Goal: Check status: Check status

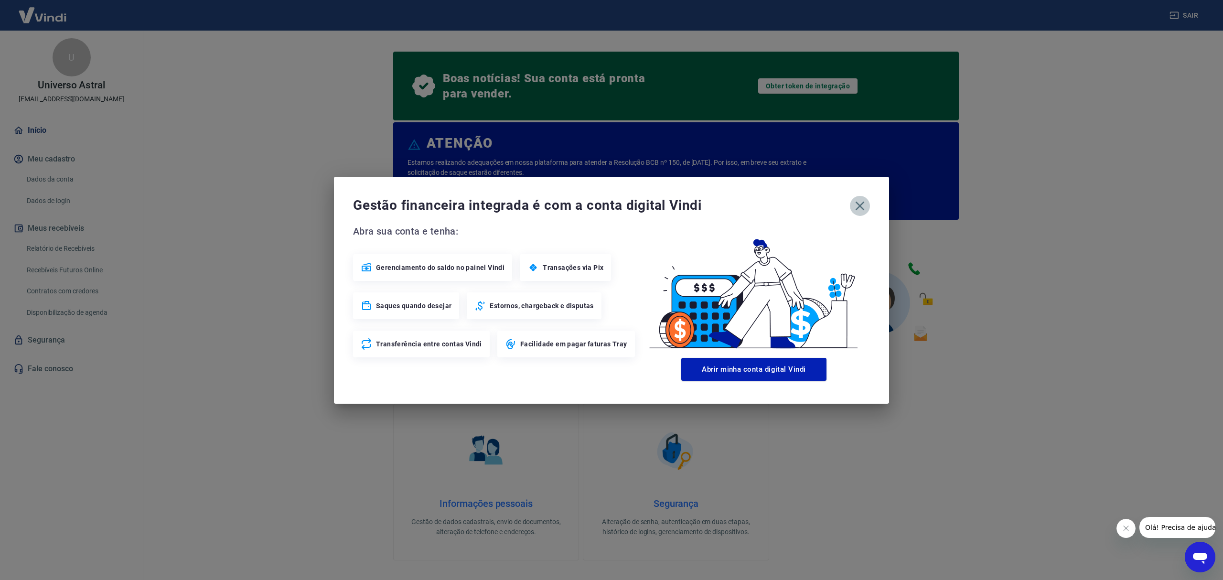
click at [860, 202] on icon "button" at bounding box center [859, 205] width 15 height 15
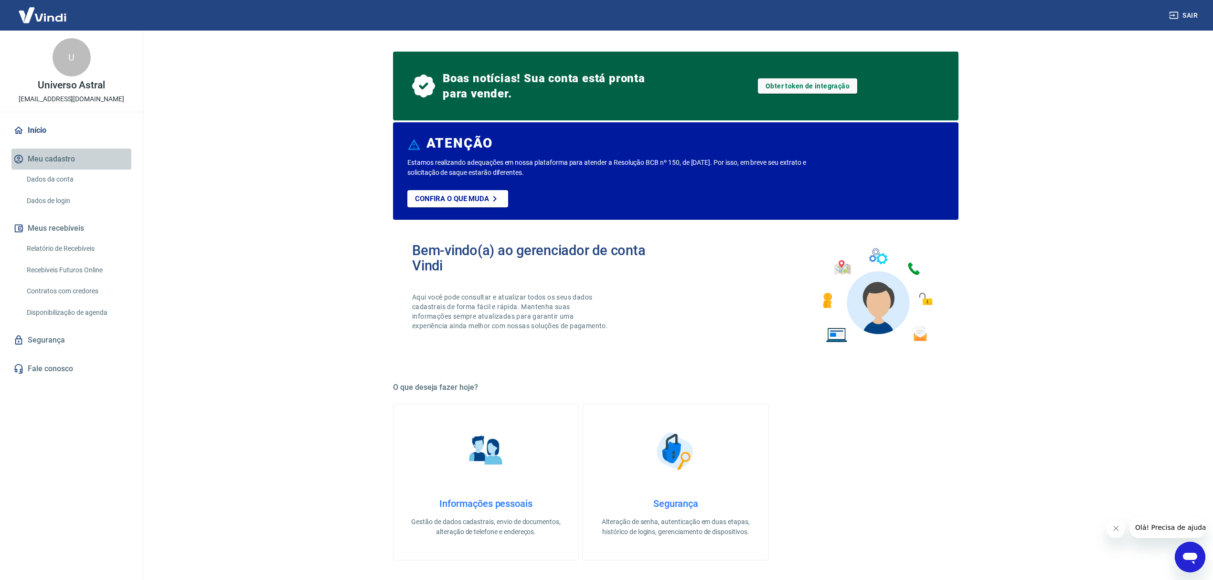
click at [58, 163] on button "Meu cadastro" at bounding box center [71, 159] width 120 height 21
click at [64, 178] on link "Dados da conta" at bounding box center [77, 180] width 108 height 20
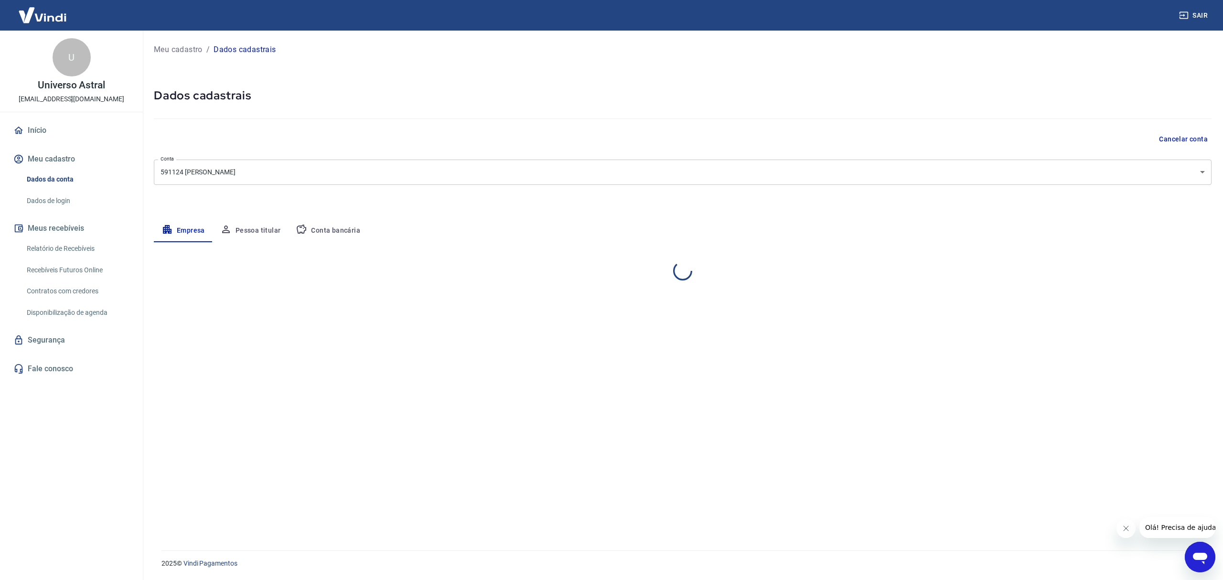
select select "RJ"
select select "business"
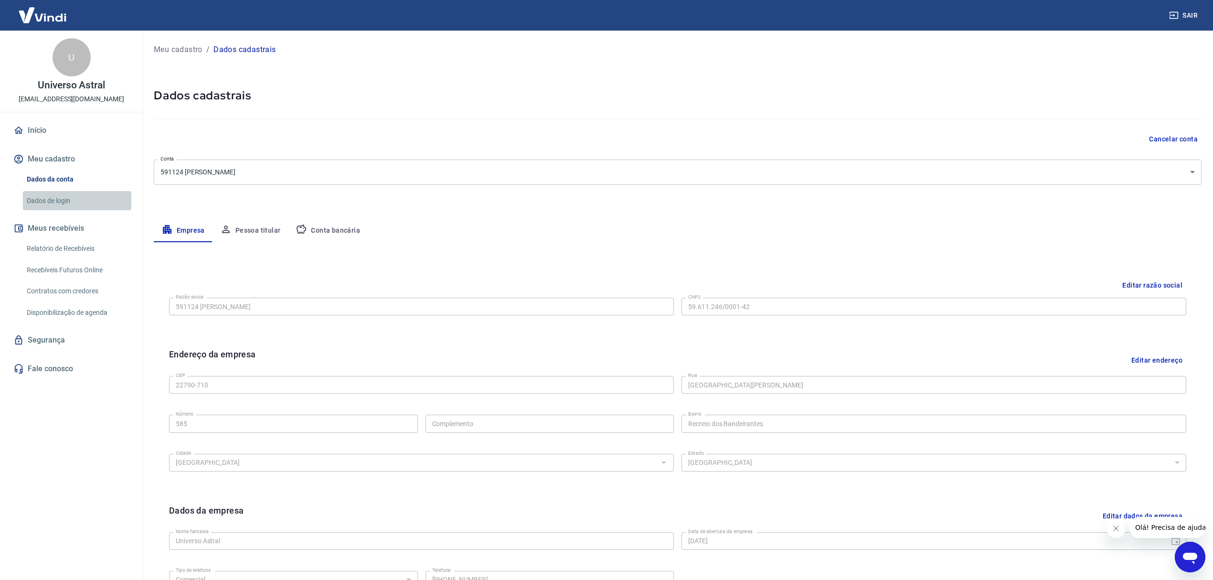
click at [31, 199] on link "Dados de login" at bounding box center [77, 201] width 108 height 20
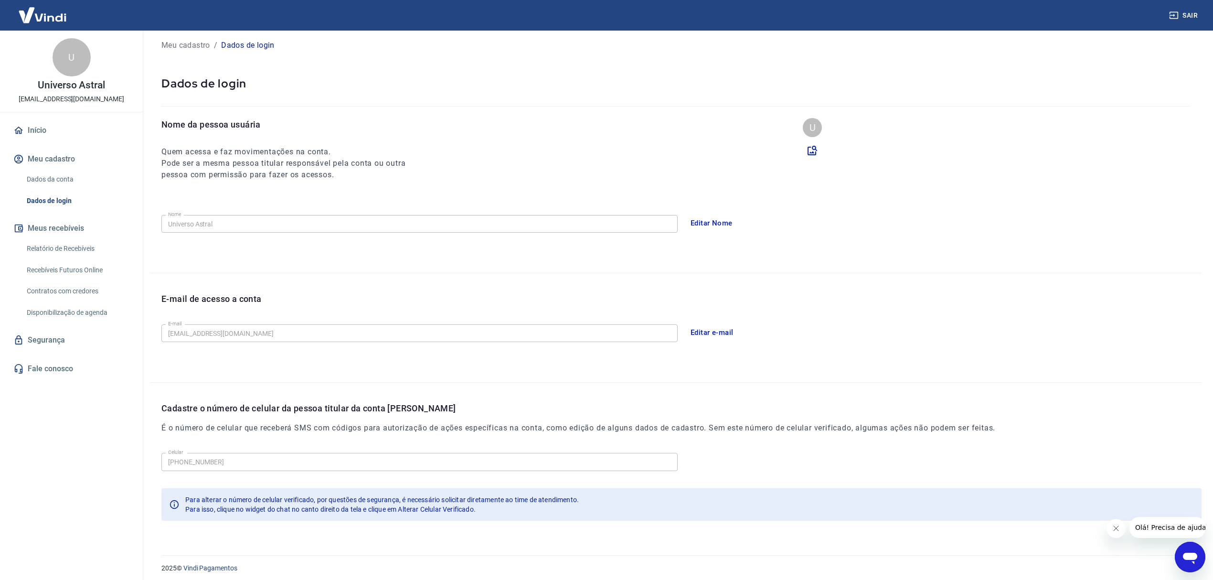
scroll to position [20, 0]
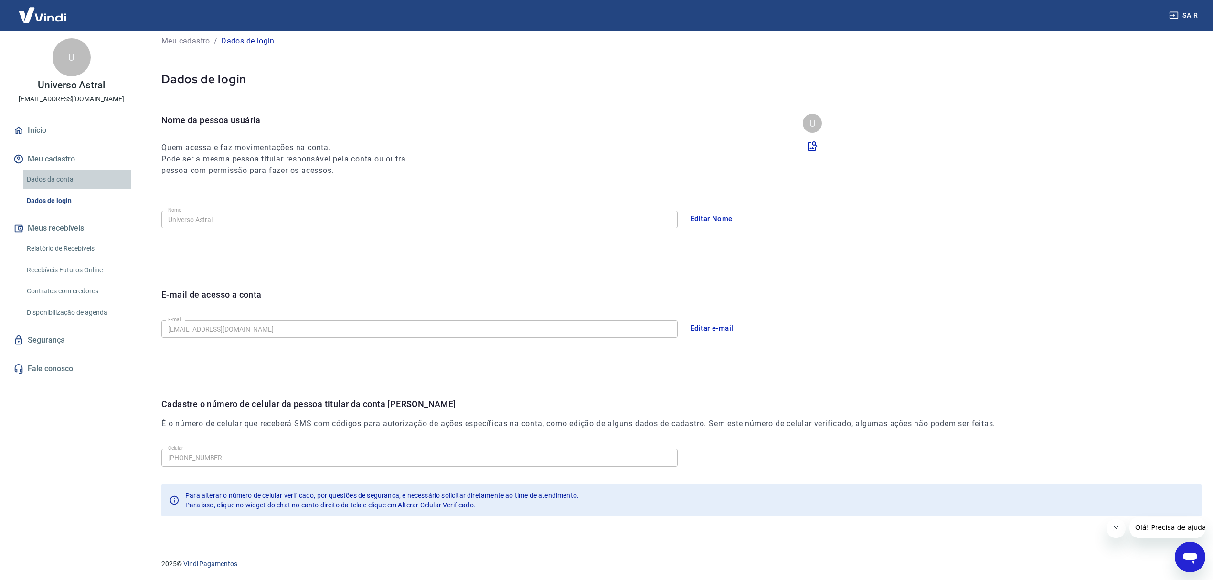
click at [77, 179] on link "Dados da conta" at bounding box center [77, 180] width 108 height 20
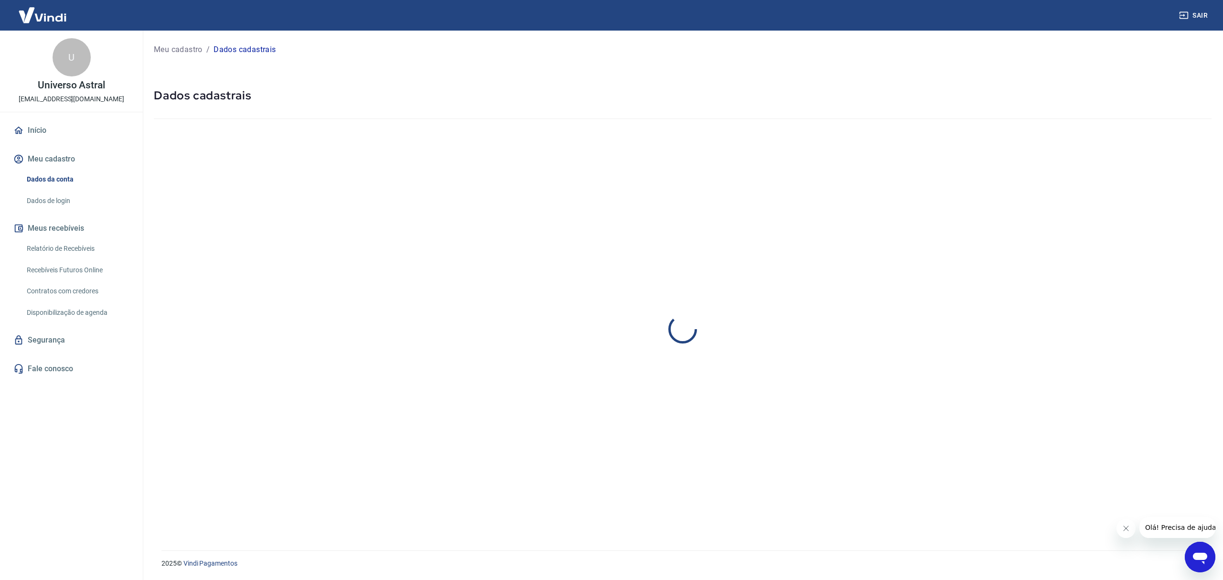
select select "RJ"
select select "business"
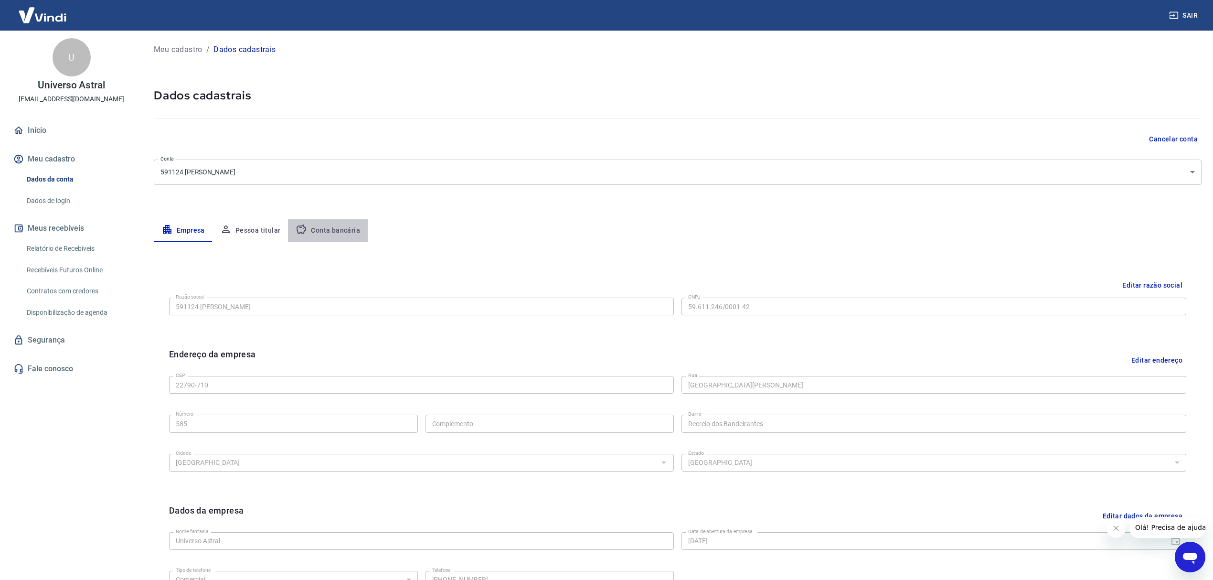
click at [345, 233] on button "Conta bancária" at bounding box center [328, 230] width 80 height 23
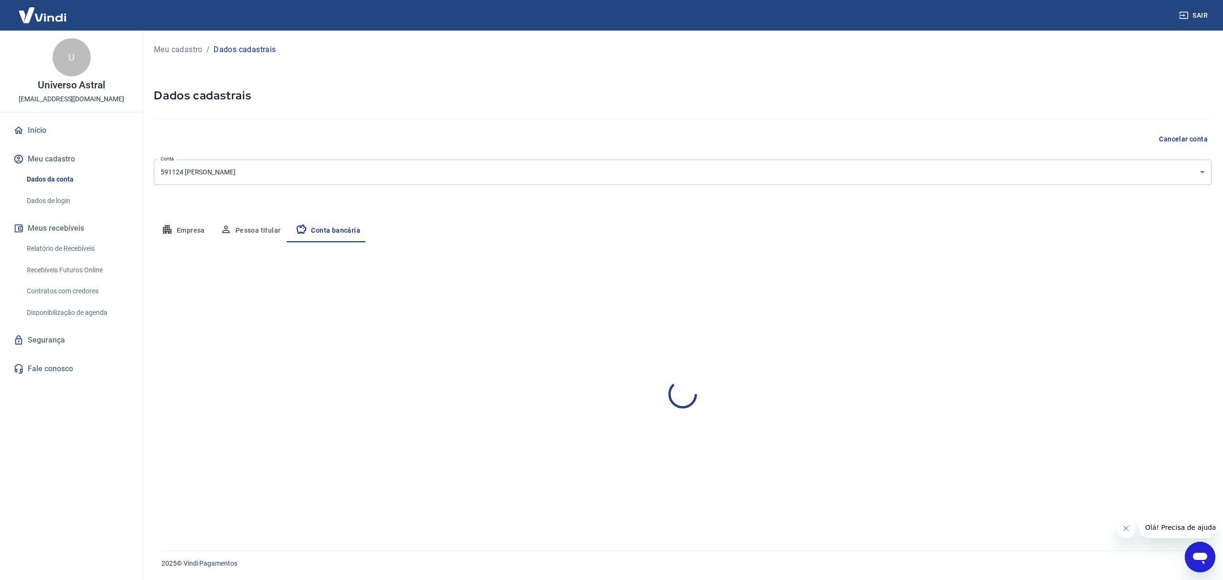
select select "1"
click at [258, 217] on div "Meu cadastro / Dados cadastrais Dados cadastrais Cancelar conta Conta 591124 [P…" at bounding box center [682, 285] width 1080 height 508
click at [251, 224] on button "Pessoa titular" at bounding box center [251, 230] width 76 height 23
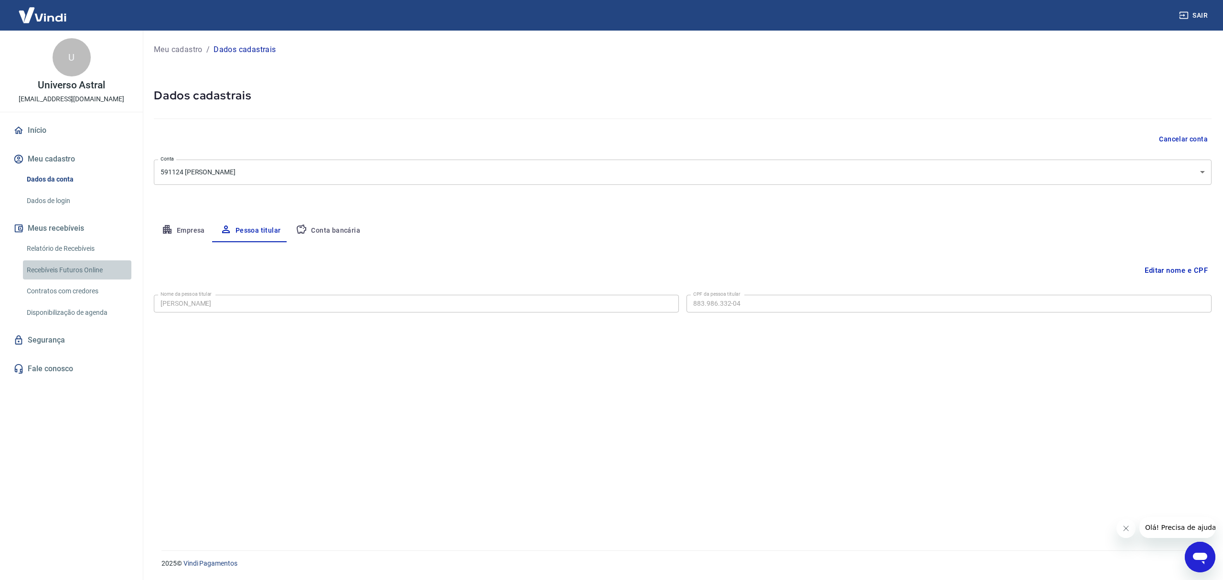
click at [72, 273] on link "Recebíveis Futuros Online" at bounding box center [77, 270] width 108 height 20
click at [75, 245] on link "Relatório de Recebíveis" at bounding box center [77, 249] width 108 height 20
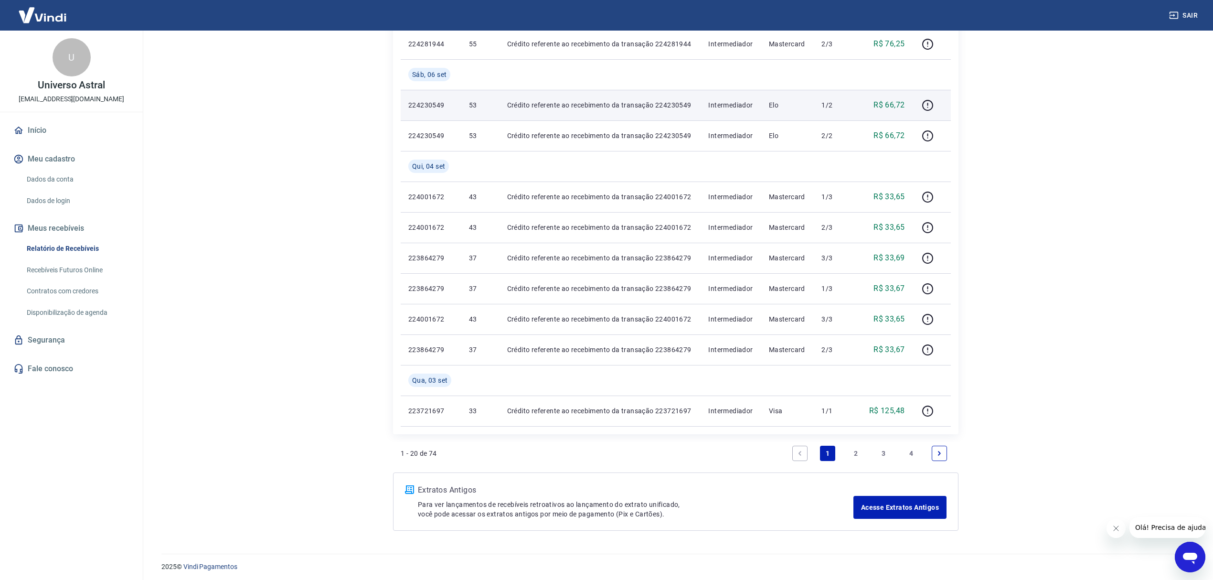
scroll to position [598, 0]
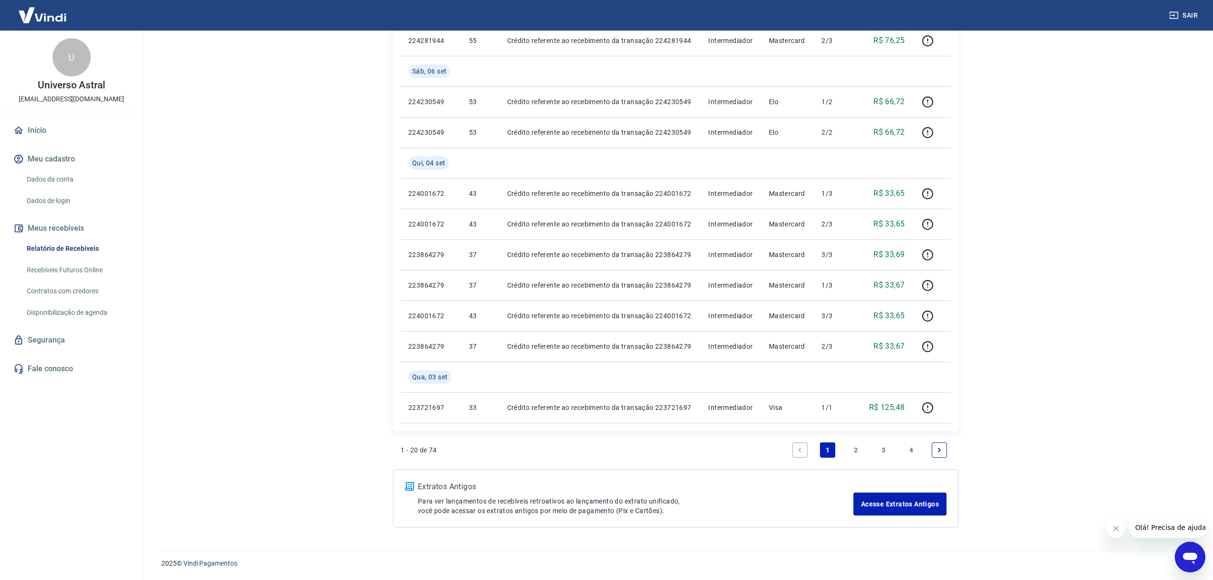
click at [855, 448] on link "2" at bounding box center [855, 449] width 15 height 15
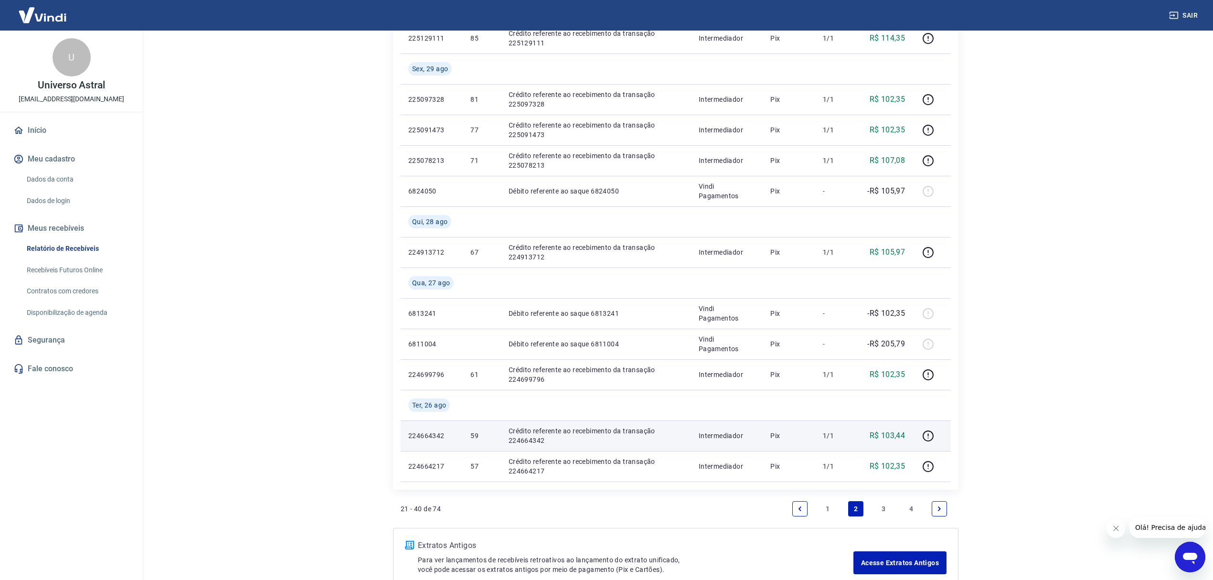
scroll to position [629, 0]
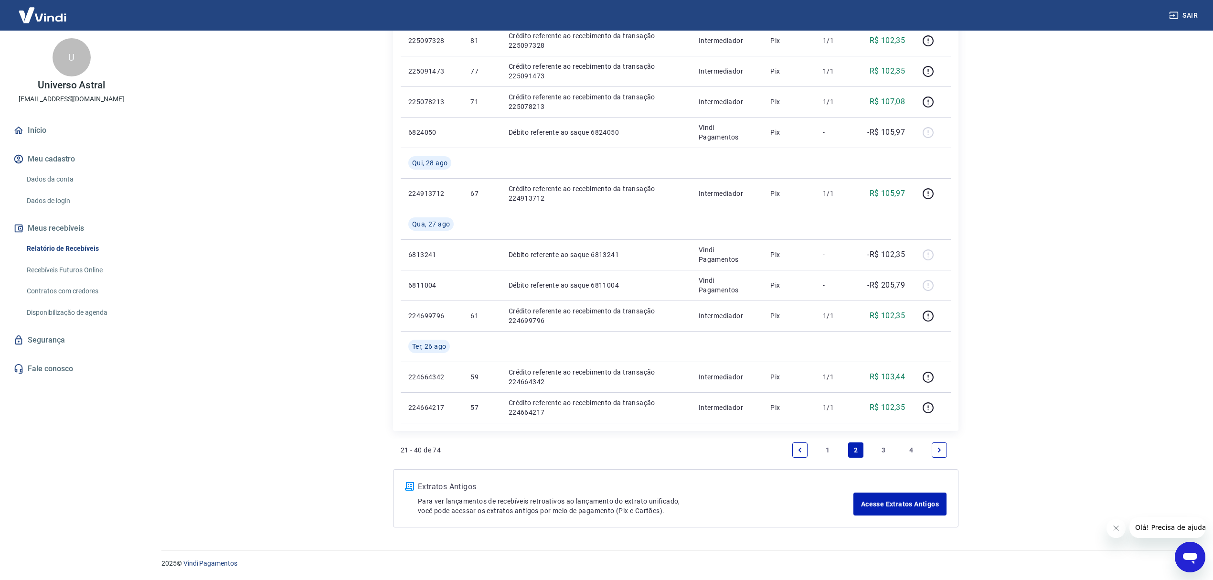
click at [824, 452] on link "1" at bounding box center [827, 449] width 15 height 15
